Goal: Browse casually

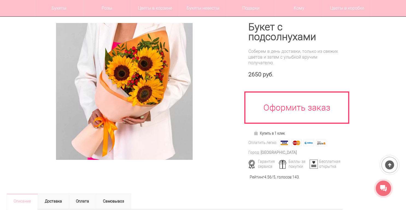
scroll to position [66, 0]
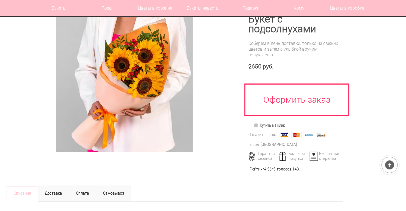
scroll to position [22, 0]
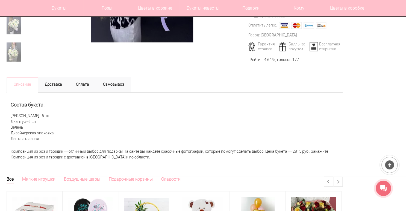
scroll to position [22, 0]
